Goal: Task Accomplishment & Management: Complete application form

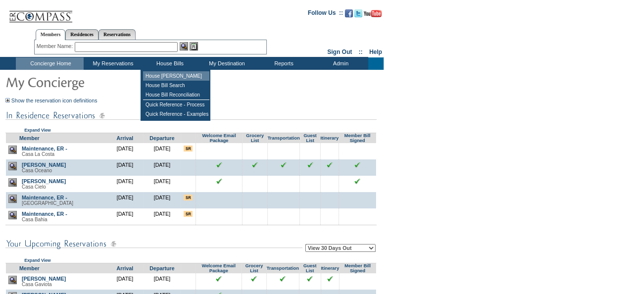
click at [173, 74] on td "House [PERSON_NAME]" at bounding box center [176, 75] width 66 height 9
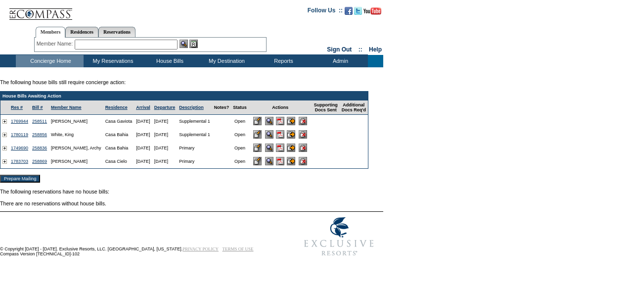
click at [262, 162] on input "image" at bounding box center [257, 161] width 8 height 8
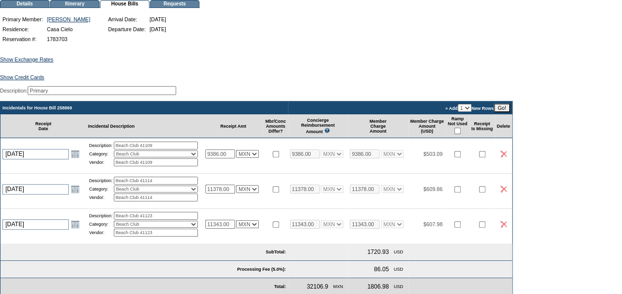
click at [510, 111] on input "Go!" at bounding box center [502, 107] width 16 height 9
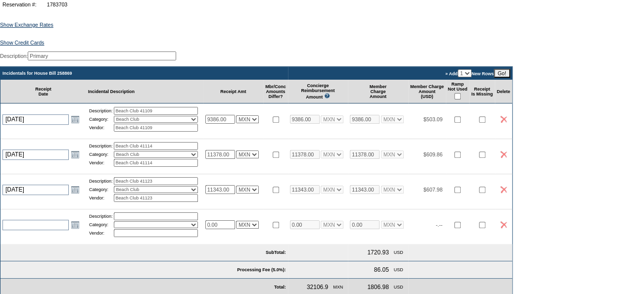
scroll to position [148, 0]
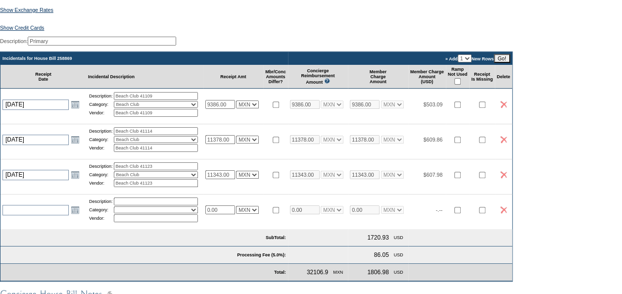
click at [510, 63] on input "Go!" at bounding box center [502, 58] width 16 height 9
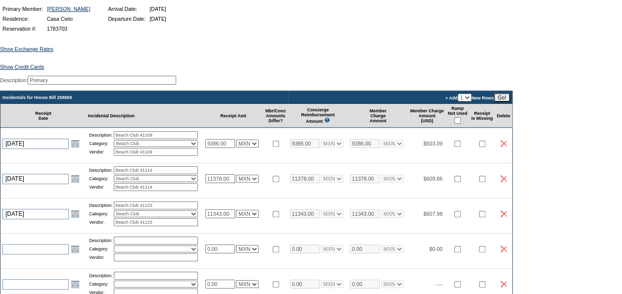
scroll to position [198, 0]
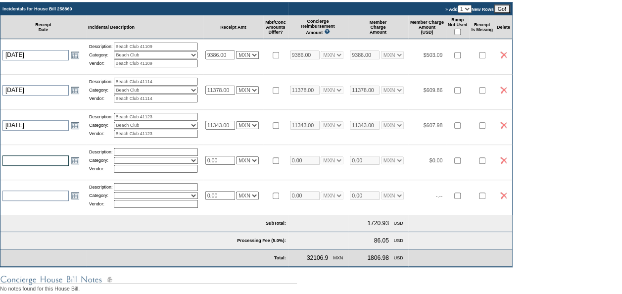
click at [54, 166] on input "text" at bounding box center [35, 160] width 66 height 10
type input "1"
type input "[DATE]"
type input "Chef Luxe 10925"
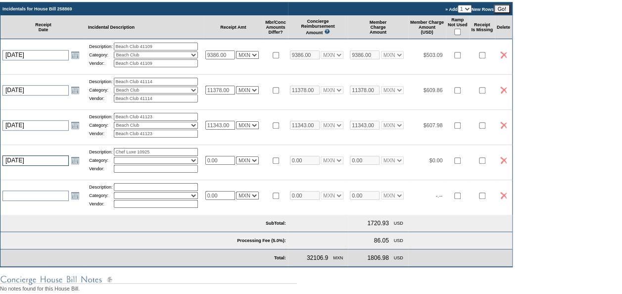
select select "13"
paste input "Chef Luxe 10925"
type input "Chef Luxe 10925"
type input "696.00"
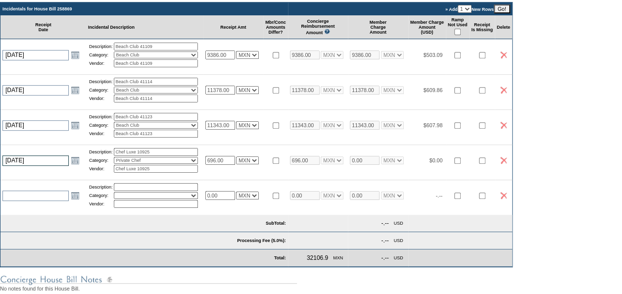
select select "7"
type input "696.00"
select select "7"
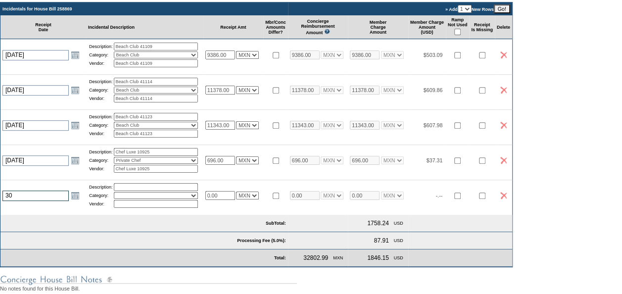
type input "30"
type input "2025-09-30"
type input "[DATE]"
paste input "Chef Luxe 10925"
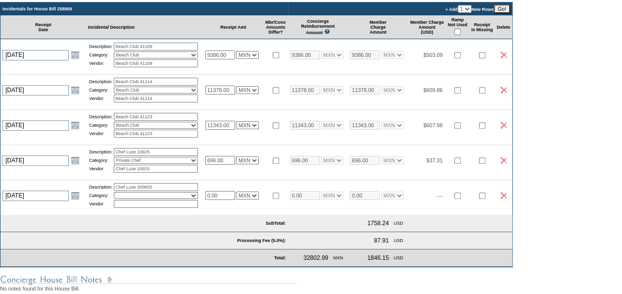
type input "Chef Luxe 300825"
select select "13"
paste input "Chef Luxe 300825"
type input "Chef Luxe 300825"
type input "464.00"
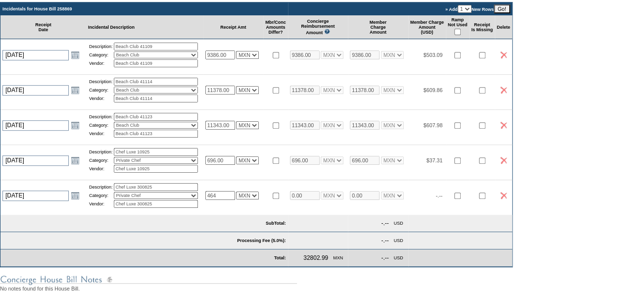
type input "464.00"
select select "7"
type input "464.00"
select select "7"
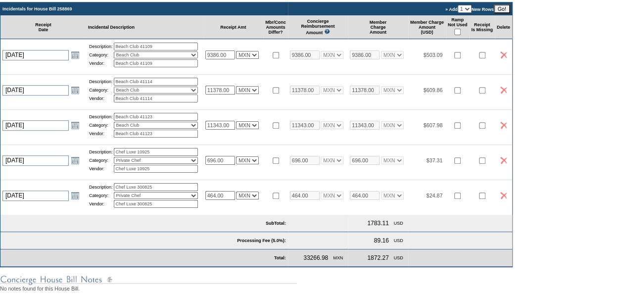
select select "7"
click at [573, 226] on div "Show Exchange Rates Exchange Rates for [DATE] Currency Rate To USD Rate From US…" at bounding box center [311, 182] width 622 height 473
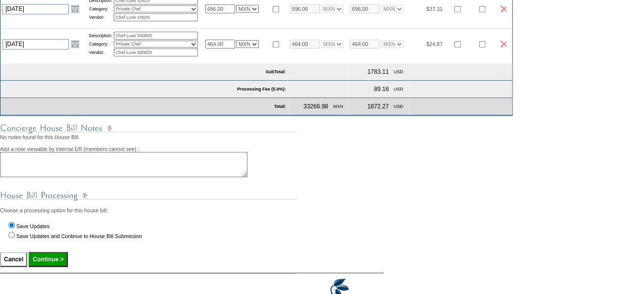
scroll to position [408, 0]
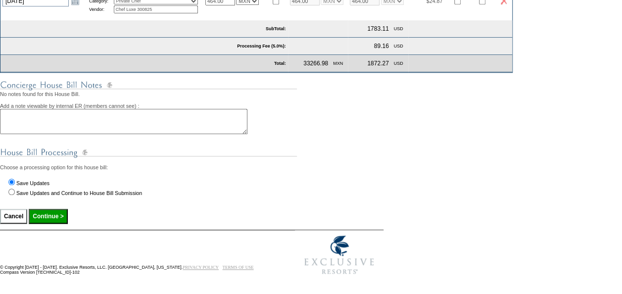
click at [54, 211] on input "Continue >" at bounding box center [48, 216] width 39 height 15
type input "Processing..."
